Goal: Transaction & Acquisition: Purchase product/service

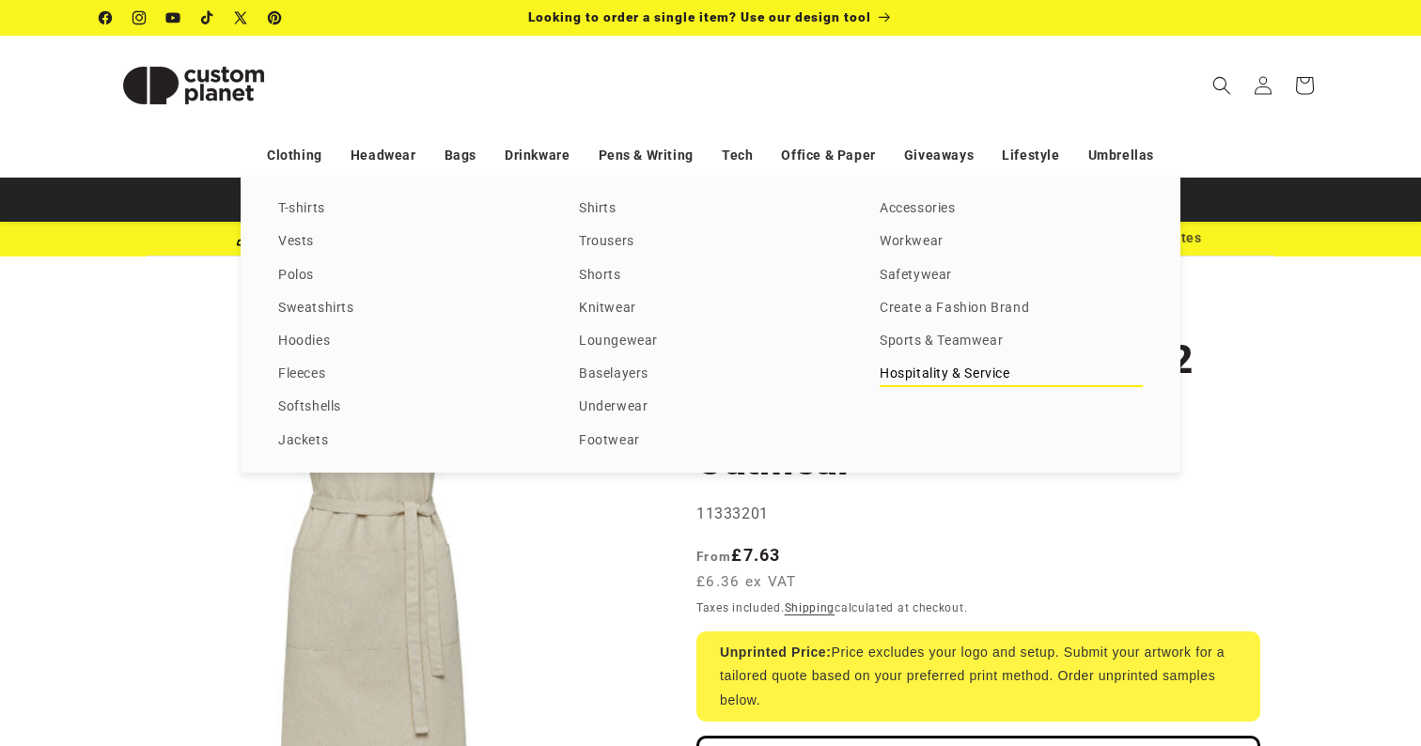
click at [1006, 387] on link "Hospitality & Service" at bounding box center [1011, 374] width 263 height 25
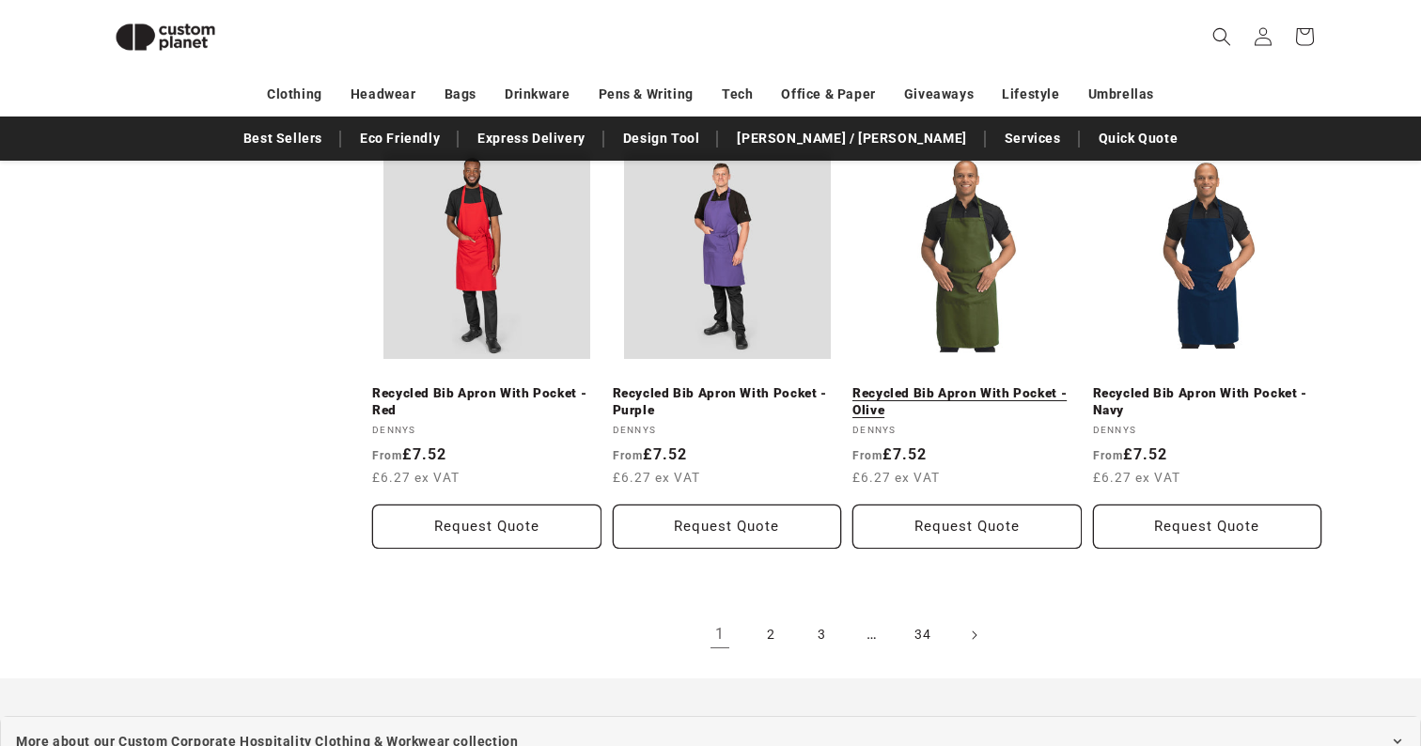
scroll to position [1952, 0]
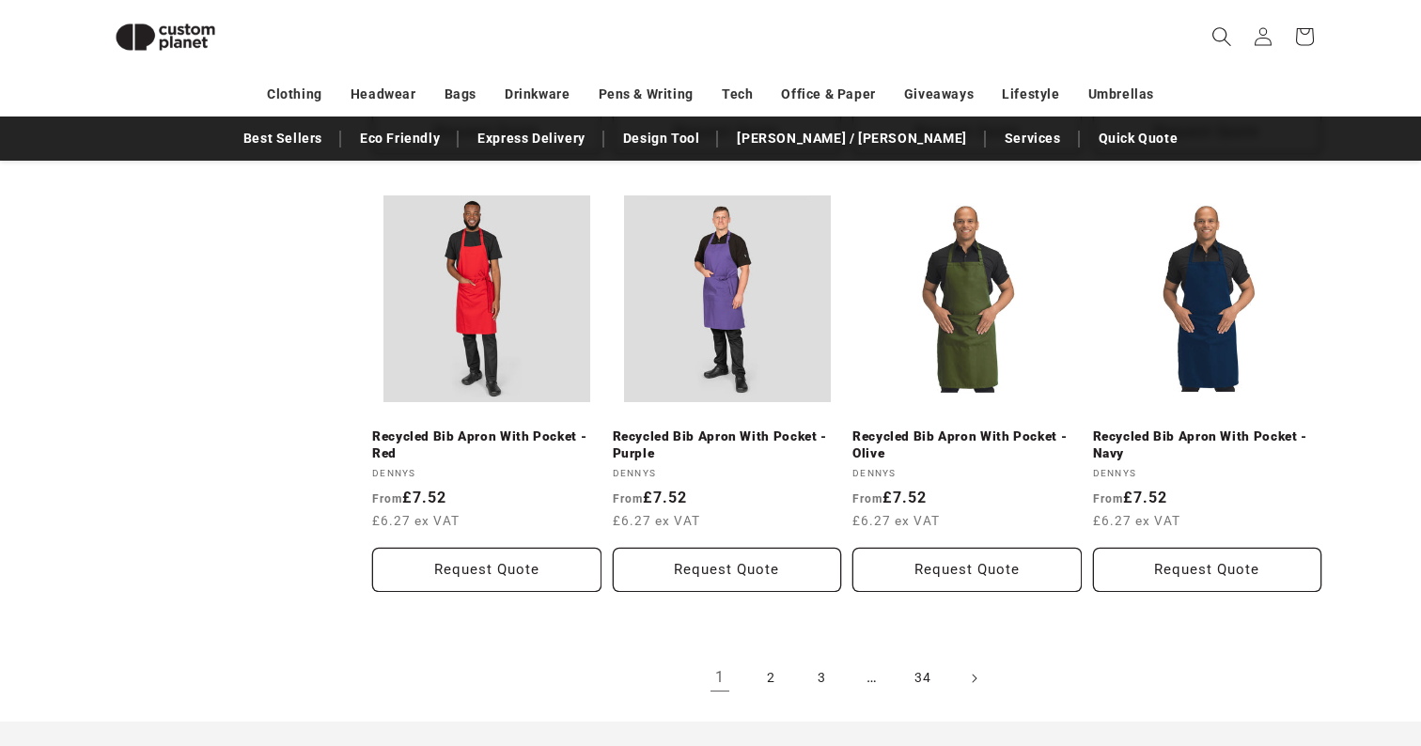
click at [1227, 35] on icon "Search" at bounding box center [1222, 36] width 19 height 19
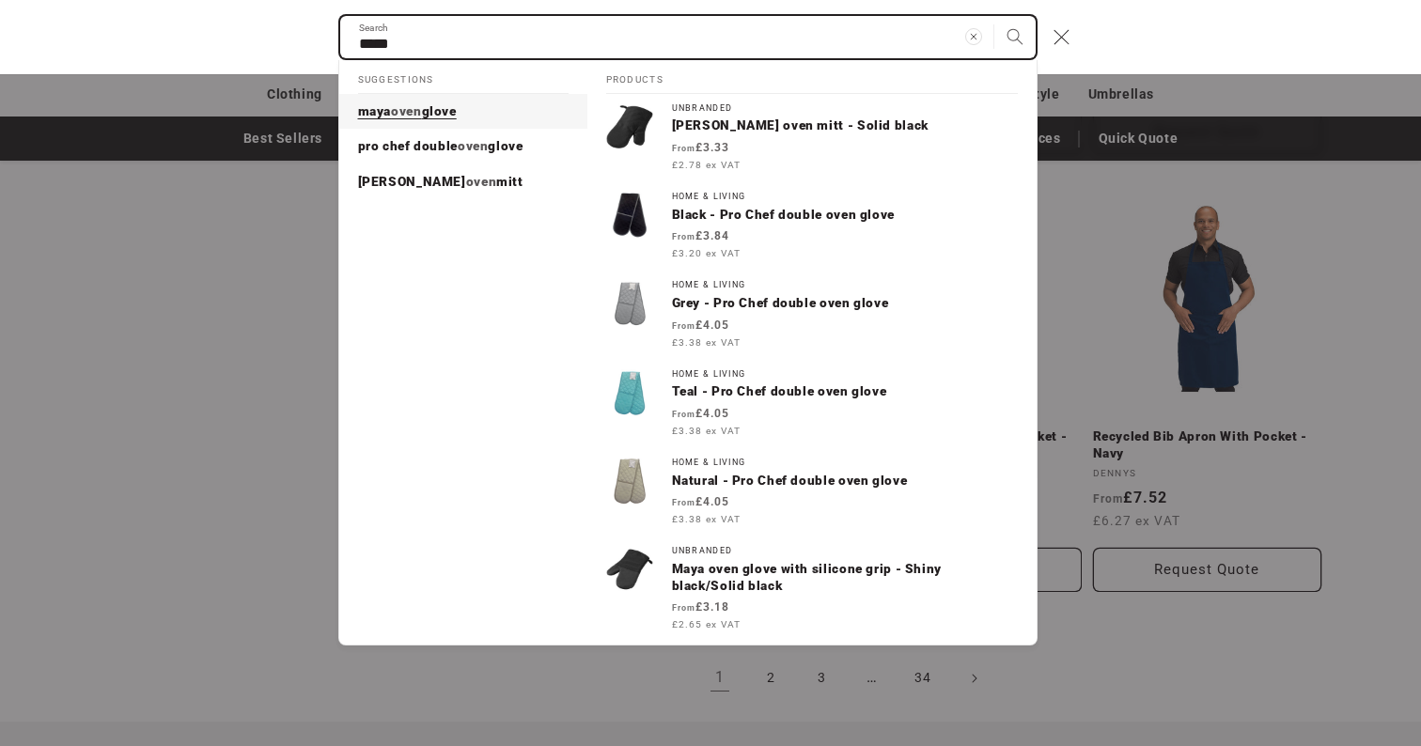
type input "****"
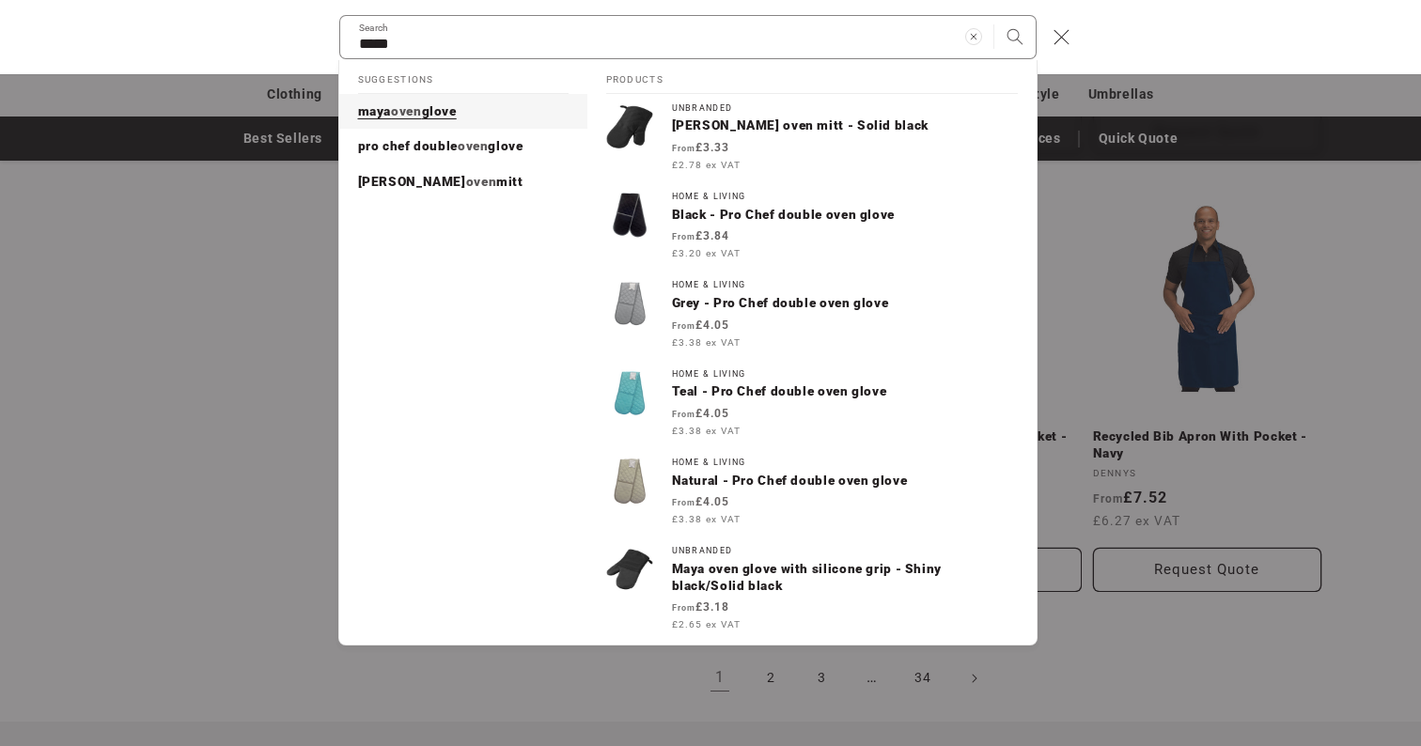
click at [439, 114] on span "glove" at bounding box center [439, 110] width 35 height 15
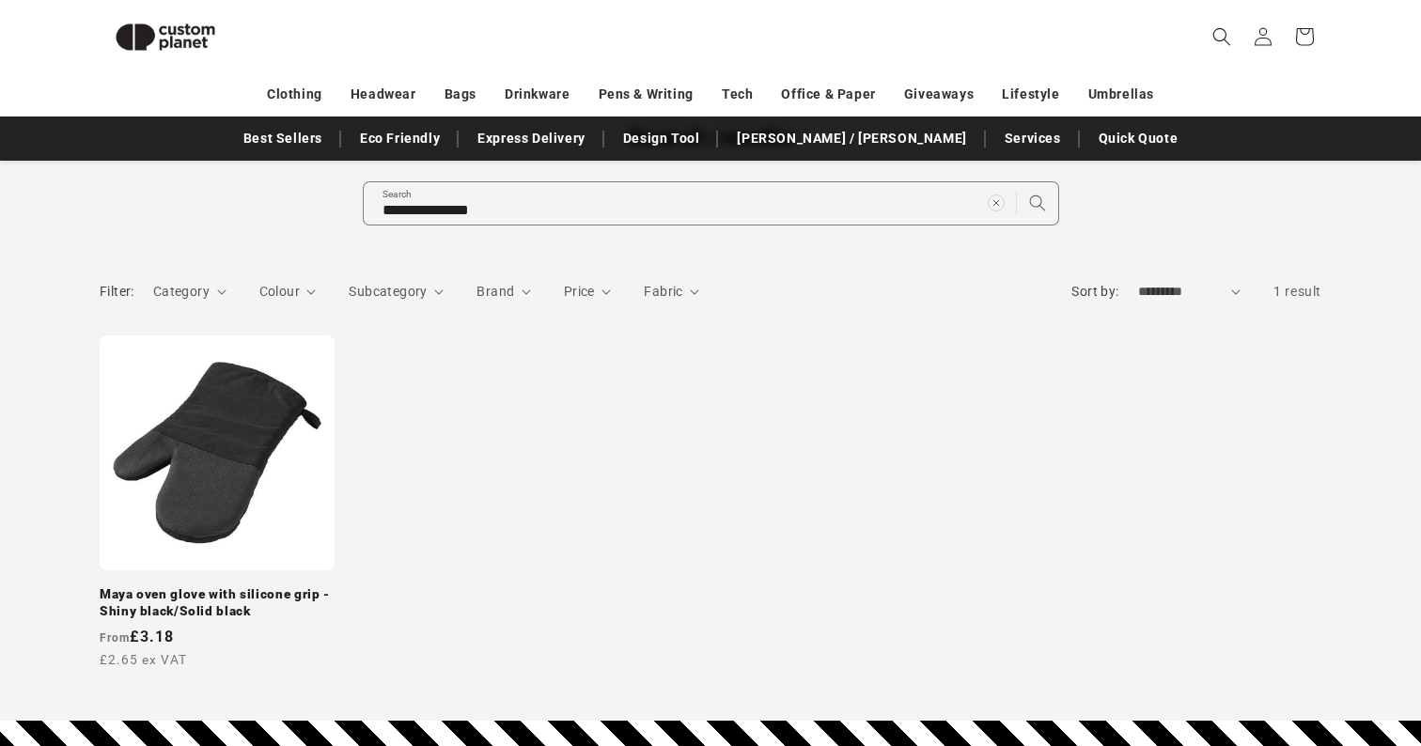
scroll to position [157, 0]
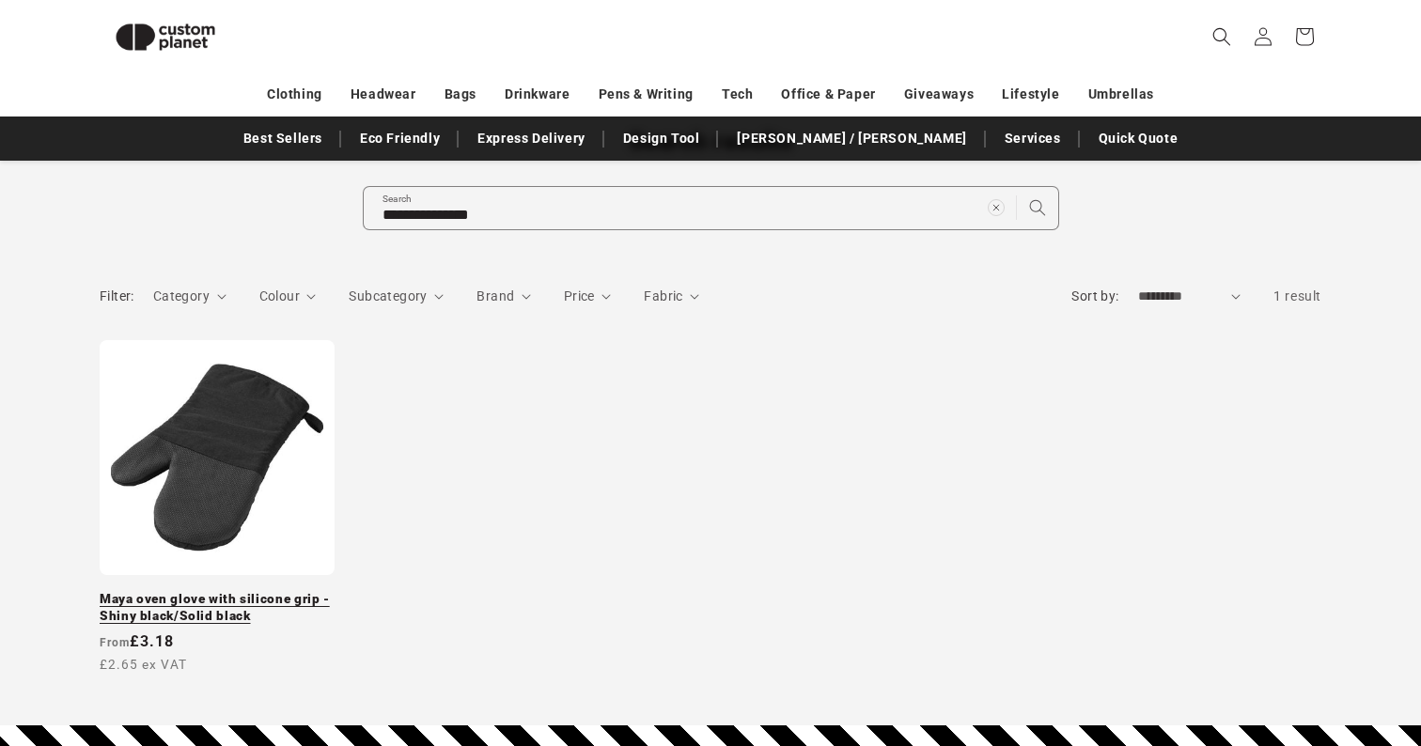
click at [226, 591] on link "Maya oven glove with silicone grip - Shiny black/Solid black" at bounding box center [217, 607] width 235 height 33
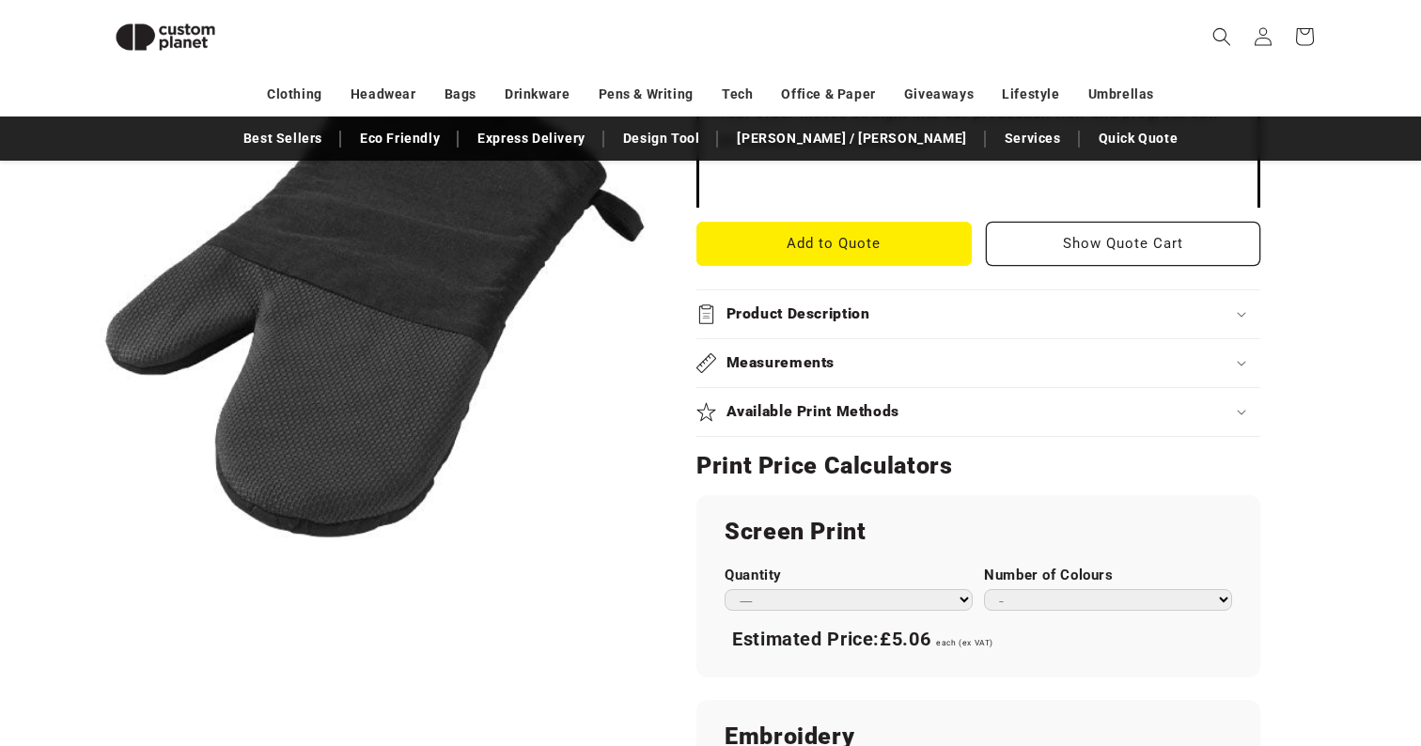
scroll to position [756, 0]
